Goal: Information Seeking & Learning: Find contact information

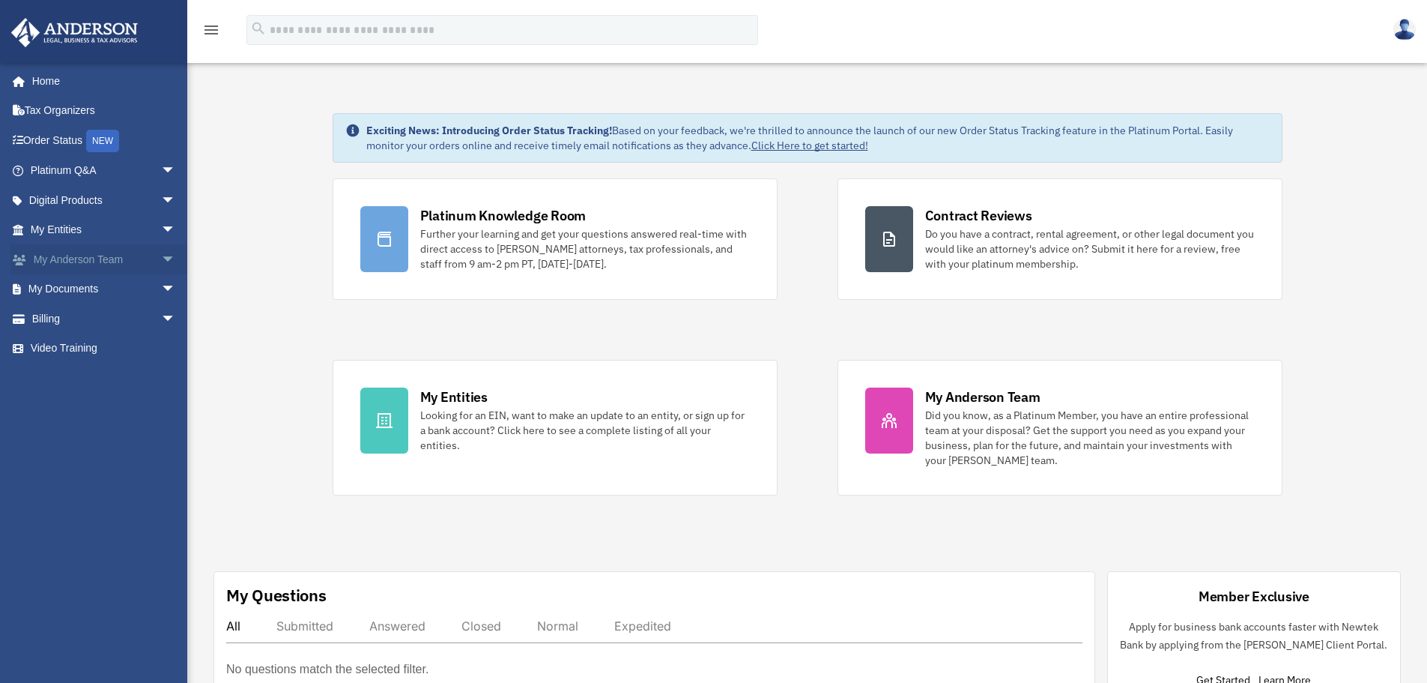
click at [161, 258] on span "arrow_drop_down" at bounding box center [176, 259] width 30 height 31
click at [133, 286] on link "My Anderson Team" at bounding box center [110, 289] width 178 height 30
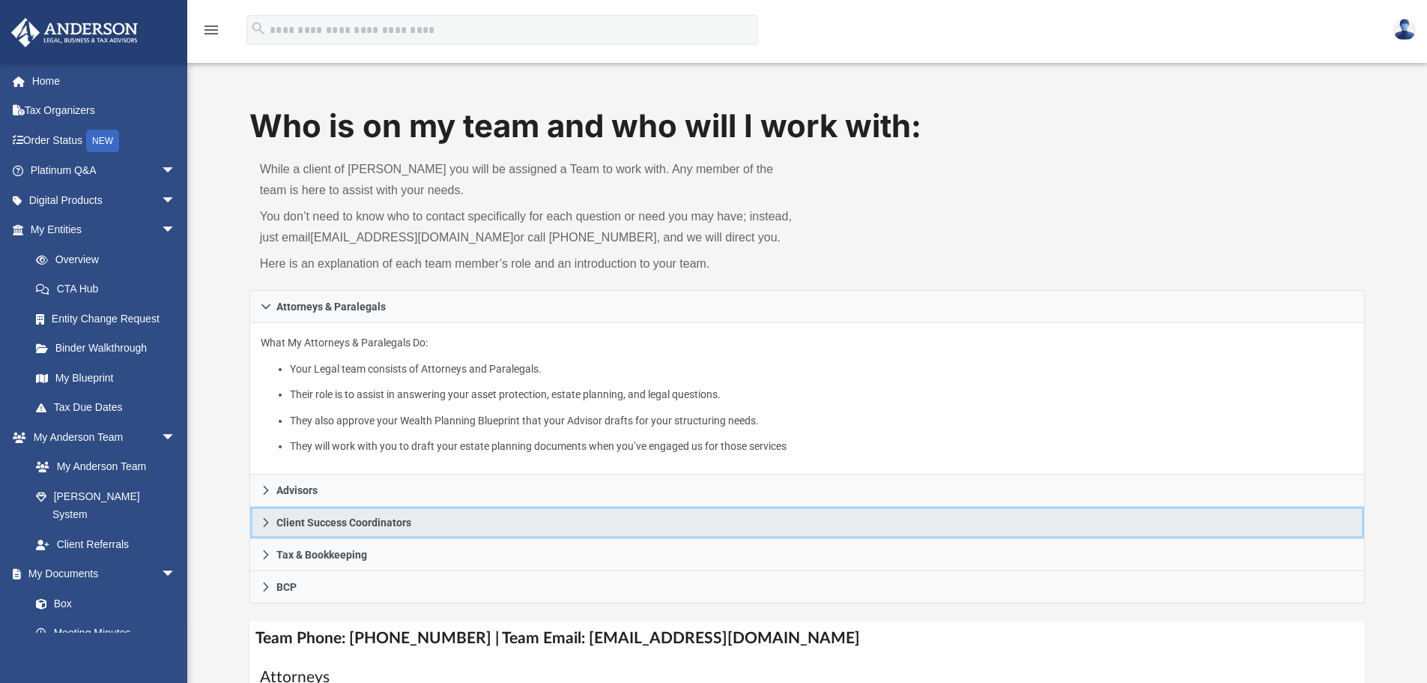
click at [365, 521] on span "Client Success Coordinators" at bounding box center [343, 522] width 135 height 10
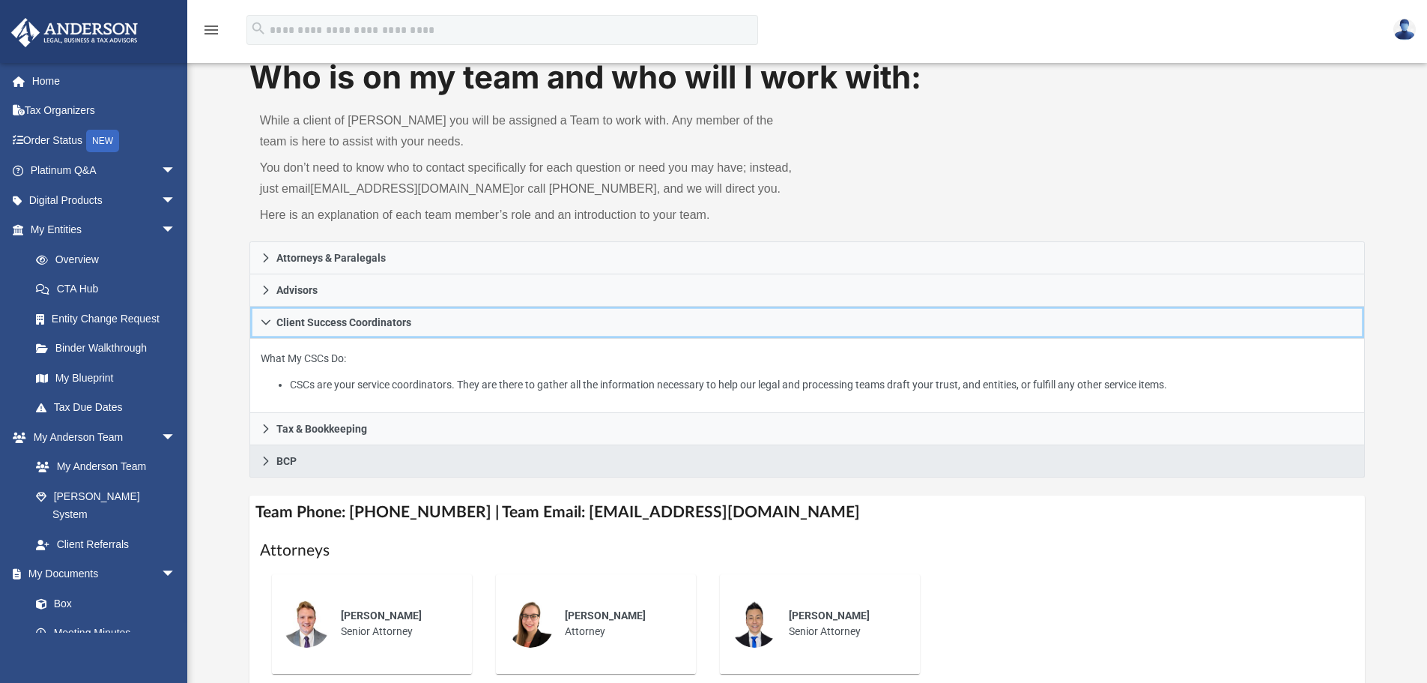
scroll to position [75, 0]
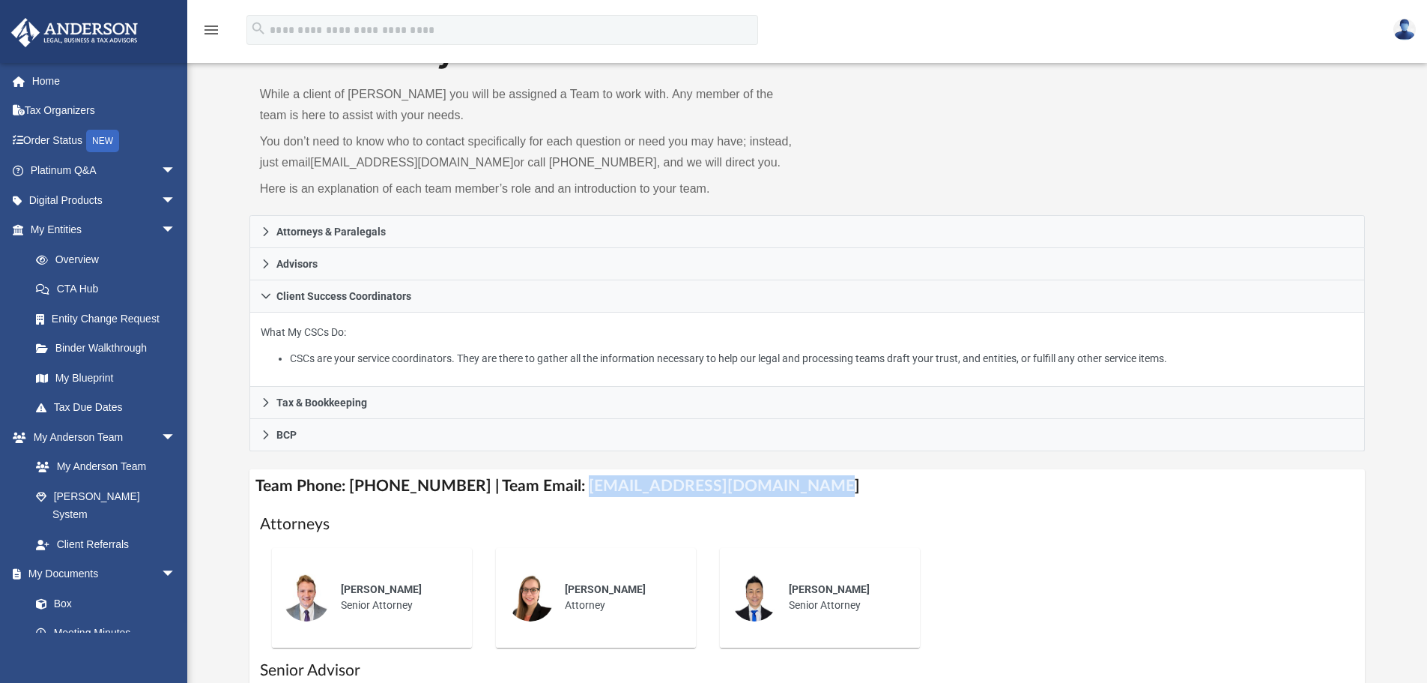
drag, startPoint x: 783, startPoint y: 488, endPoint x: 559, endPoint y: 483, distance: 224.1
click at [559, 483] on h4 "Team Phone: [PHONE_NUMBER] | Team Email: [EMAIL_ADDRESS][DOMAIN_NAME]" at bounding box center [807, 486] width 1116 height 34
copy h4 "[EMAIL_ADDRESS][DOMAIN_NAME]"
